Goal: Submit feedback/report problem: Submit feedback/report problem

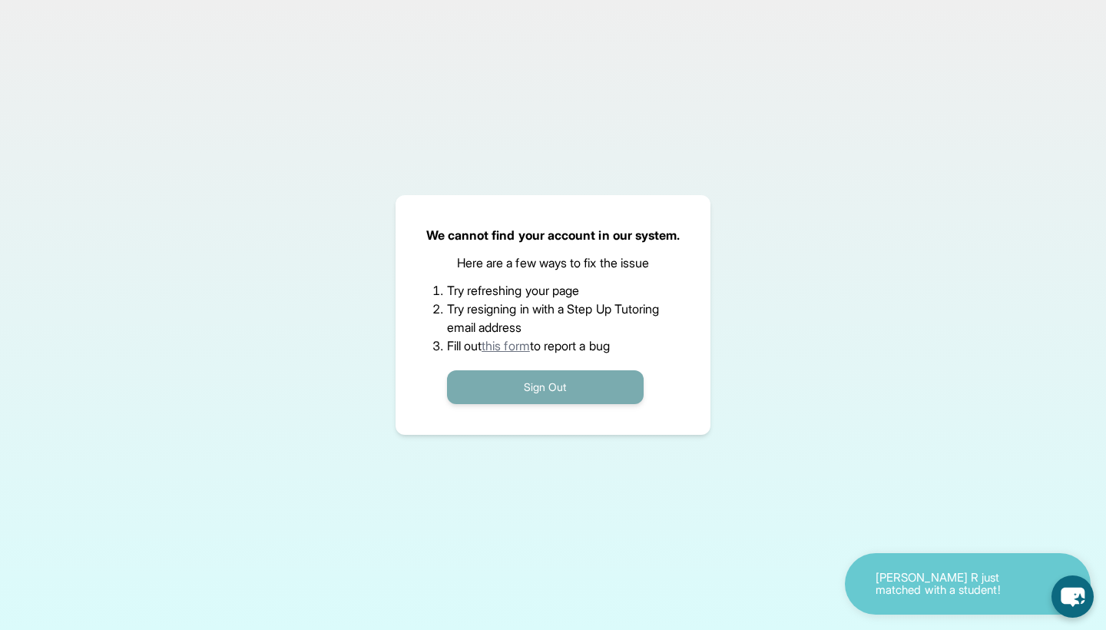
click at [566, 381] on button "Sign Out" at bounding box center [545, 387] width 197 height 34
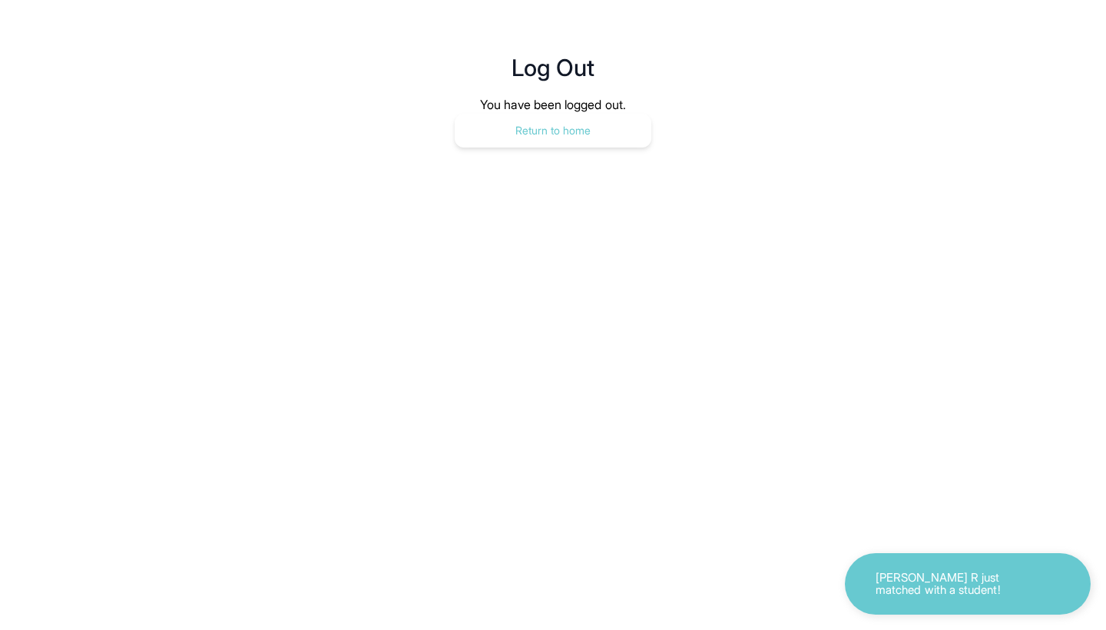
click at [569, 114] on button "Return to home" at bounding box center [553, 131] width 197 height 34
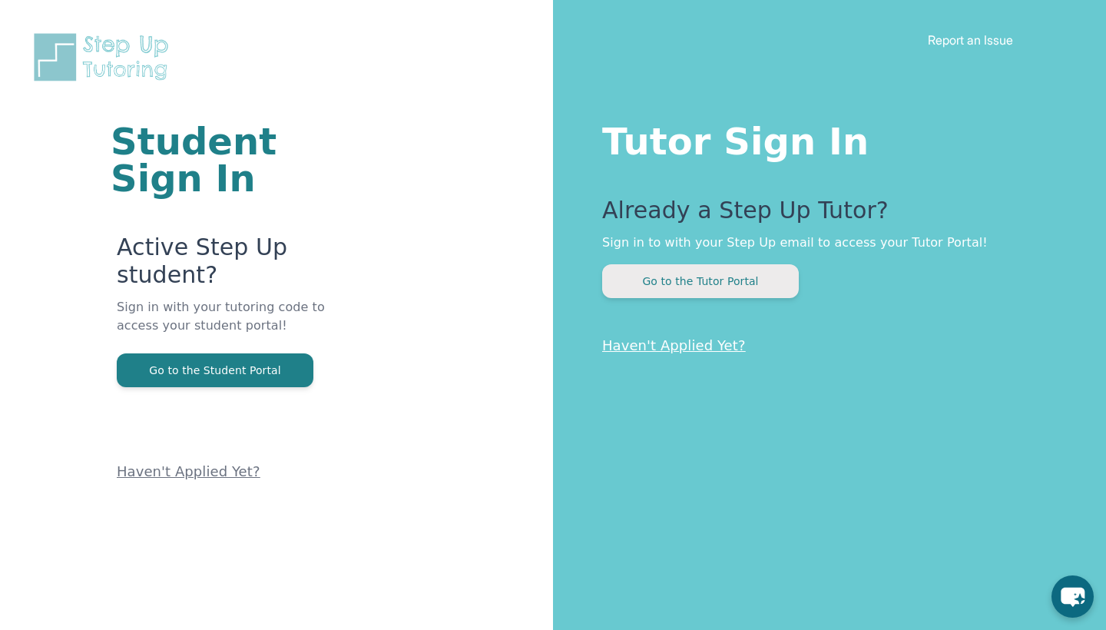
click at [704, 284] on button "Go to the Tutor Portal" at bounding box center [700, 281] width 197 height 34
click at [710, 279] on button "Go to the Tutor Portal" at bounding box center [700, 281] width 197 height 34
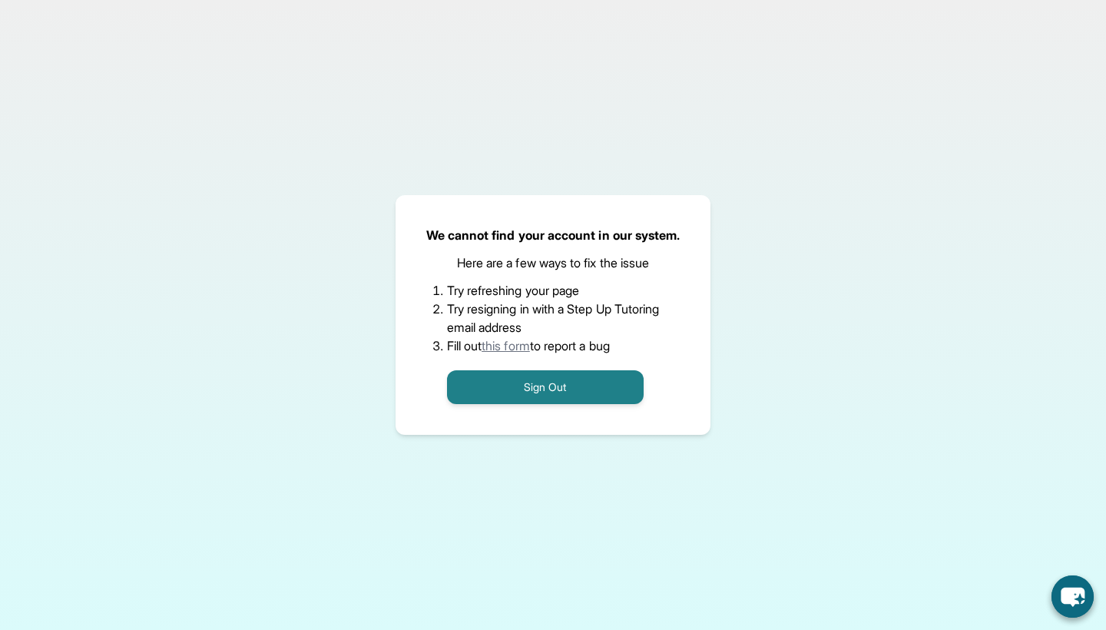
click at [504, 353] on li "Fill out this form to report a bug" at bounding box center [553, 346] width 213 height 18
click at [504, 348] on link "this form" at bounding box center [506, 345] width 48 height 15
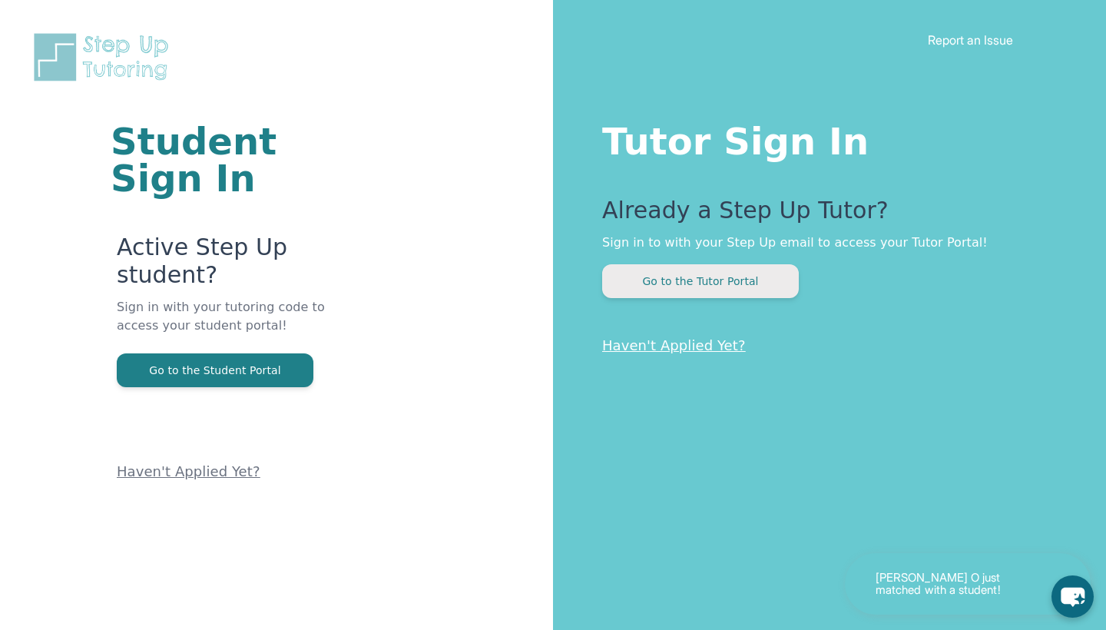
click at [708, 282] on button "Go to the Tutor Portal" at bounding box center [700, 281] width 197 height 34
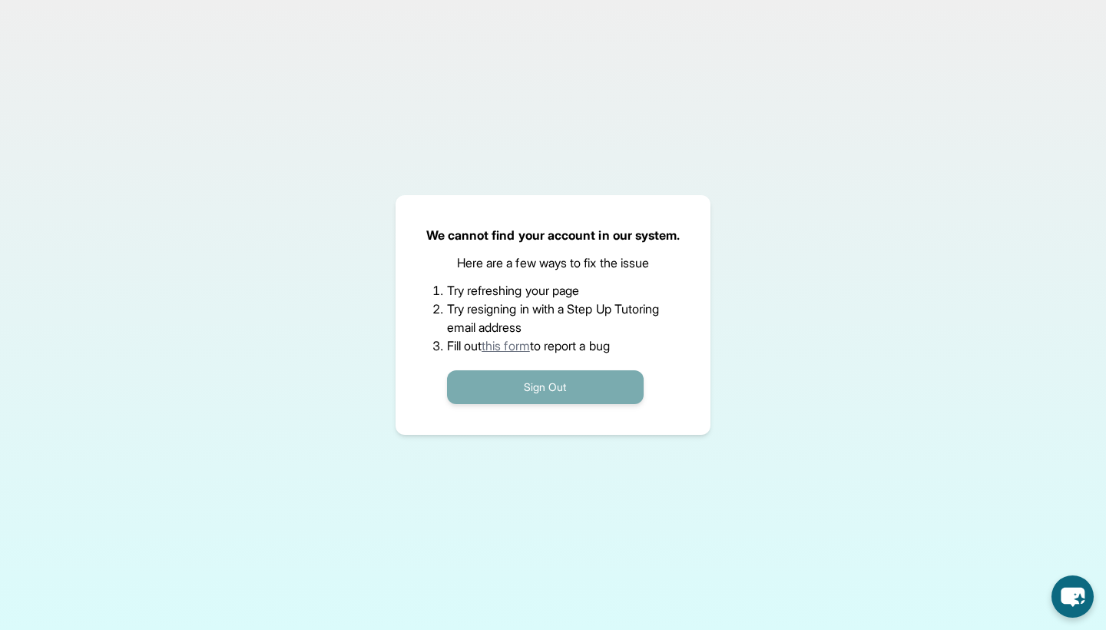
click at [506, 382] on button "Sign Out" at bounding box center [545, 387] width 197 height 34
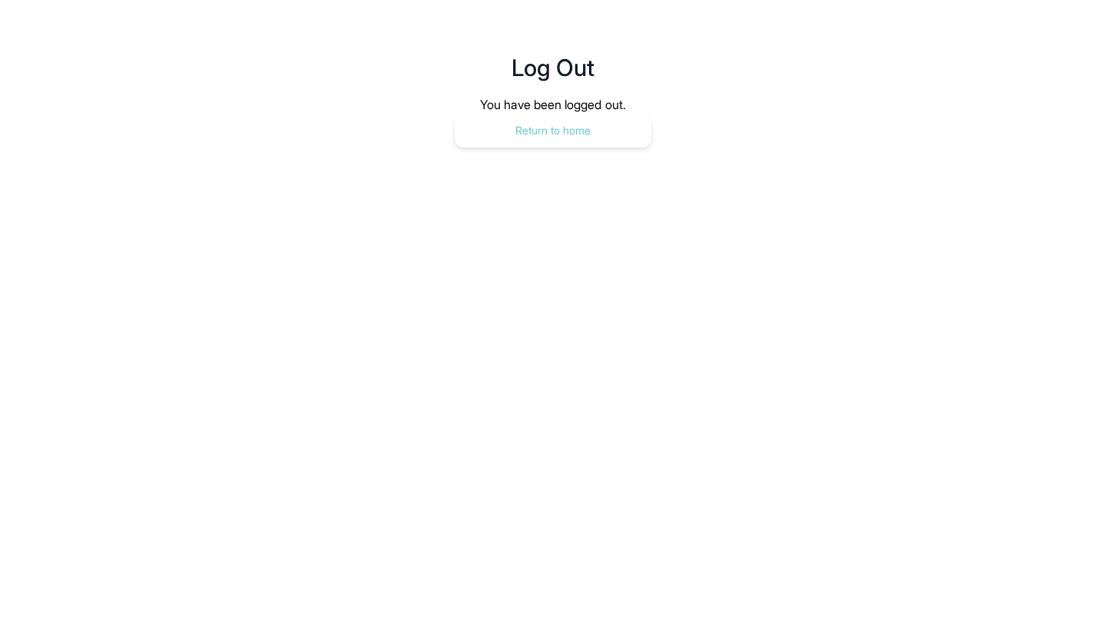
click at [598, 114] on button "Return to home" at bounding box center [553, 131] width 197 height 34
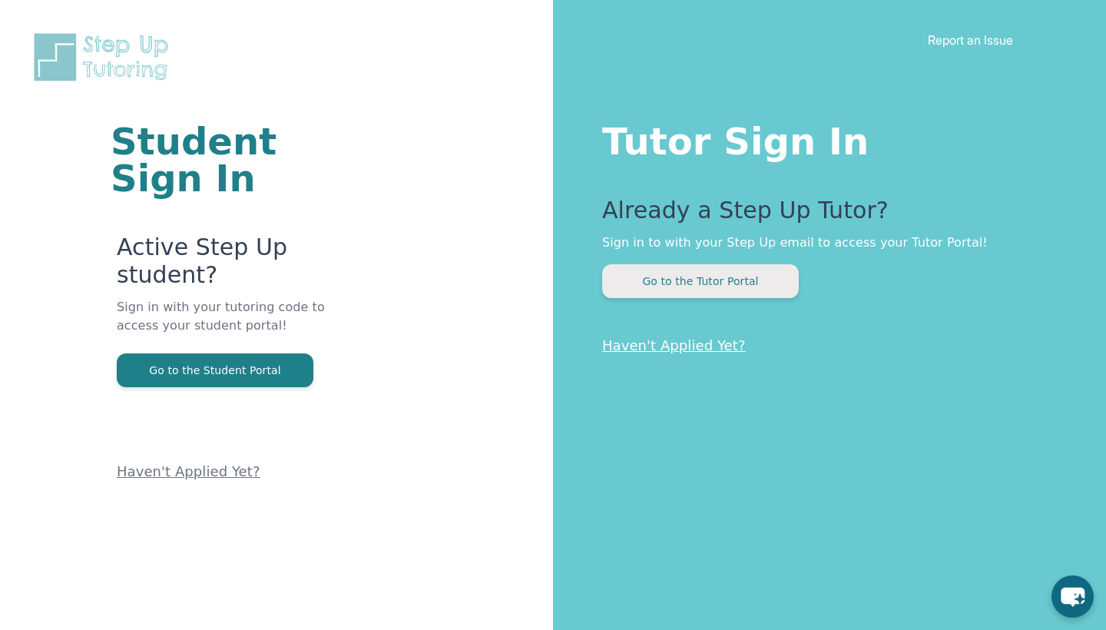
click at [650, 286] on button "Go to the Tutor Portal" at bounding box center [700, 281] width 197 height 34
